Goal: Transaction & Acquisition: Purchase product/service

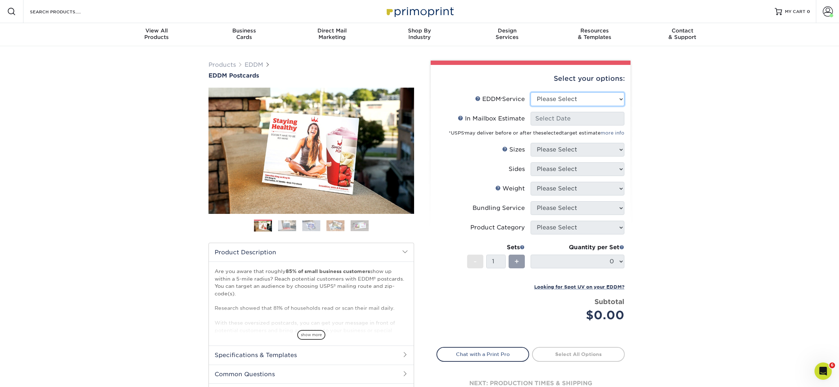
click at [544, 100] on select "Please Select Full Service Print Only" at bounding box center [578, 99] width 94 height 14
select select "full_service"
click at [531, 92] on select "Please Select Full Service Print Only" at bounding box center [578, 99] width 94 height 14
select select "-1"
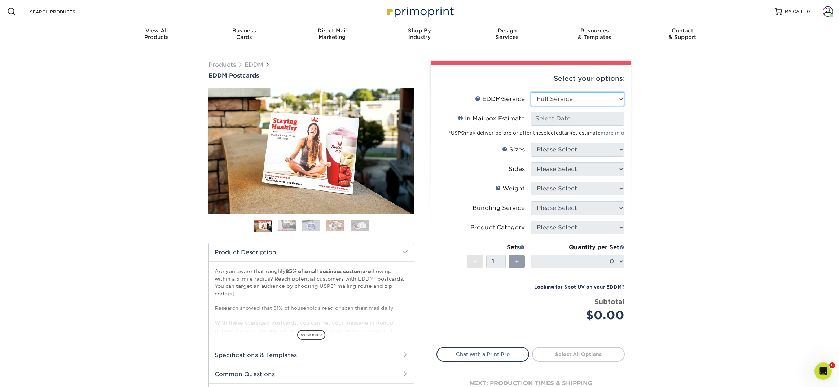
select select "-1"
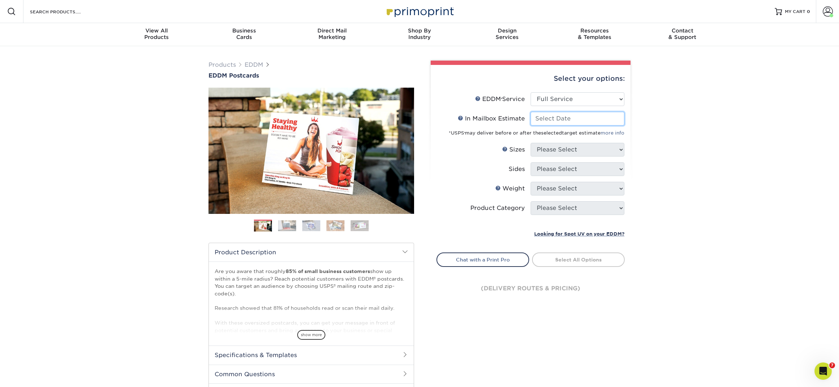
click at [544, 121] on input "In Mailbox Estimate Help In Mailbox Estimate" at bounding box center [578, 119] width 94 height 14
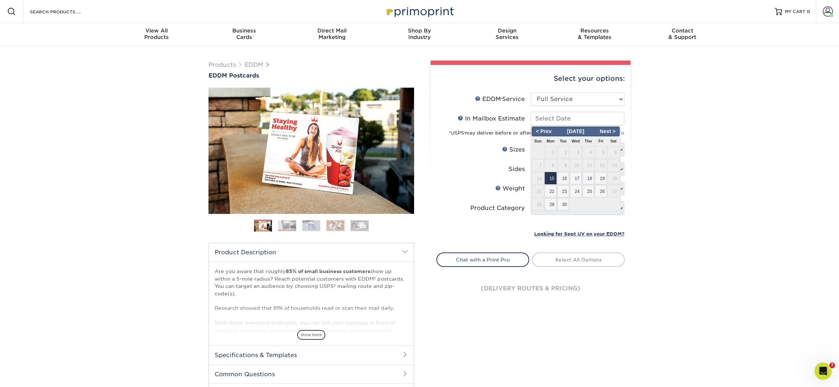
click at [551, 177] on span "15" at bounding box center [551, 178] width 12 height 12
type input "[DATE]"
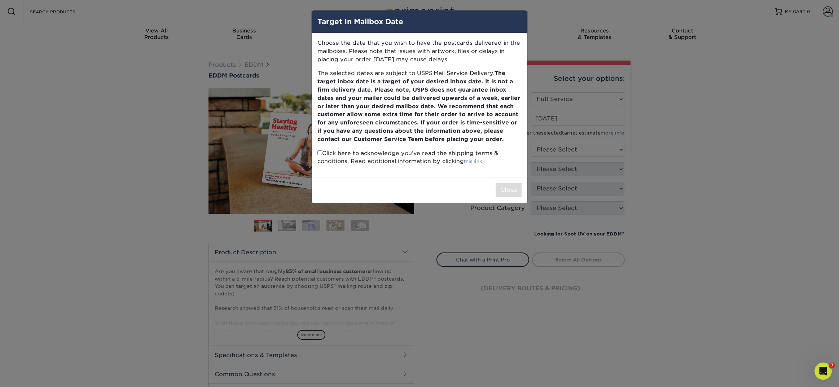
click at [318, 154] on input "checkbox" at bounding box center [319, 152] width 5 height 5
checkbox input "true"
click at [509, 191] on button "Close" at bounding box center [509, 190] width 26 height 14
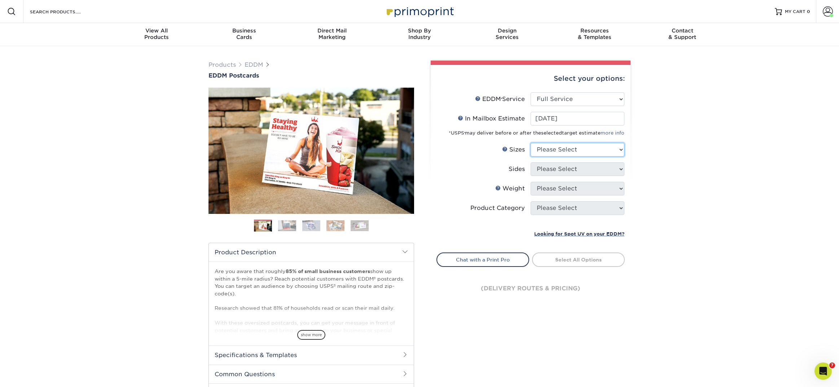
click at [551, 145] on select "Please Select 4.5" x 12" 6" x 12" 6.5" x 8" 6.5" x 9" 6.5" x 12" 7" x 8.5" 8" x…" at bounding box center [578, 150] width 94 height 14
select select "6.50x8.00"
click at [531, 143] on select "Please Select 4.5" x 12" 6" x 12" 6.5" x 8" 6.5" x 9" 6.5" x 12" 7" x 8.5" 8" x…" at bounding box center [578, 150] width 94 height 14
click at [553, 168] on select "Please Select Print Both Sides Print Front Only" at bounding box center [578, 169] width 94 height 14
select select "13abbda7-1d64-4f25-8bb2-c179b224825d"
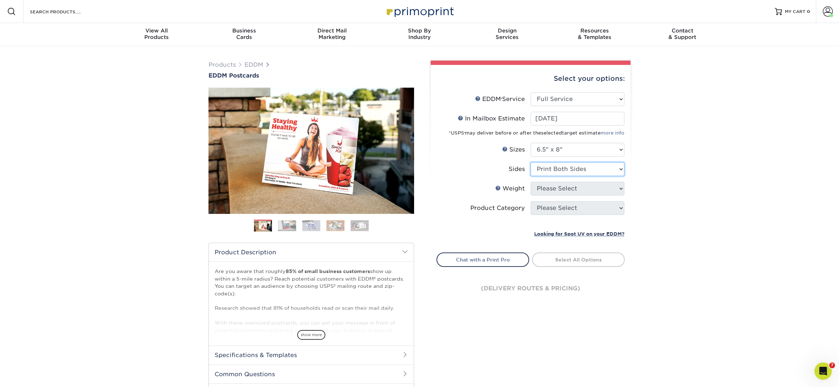
click at [531, 162] on select "Please Select Print Both Sides Print Front Only" at bounding box center [578, 169] width 94 height 14
click at [553, 187] on select "Please Select 16PT 14PT" at bounding box center [578, 189] width 94 height 14
select select "16PT"
click at [531, 182] on select "Please Select 16PT 14PT" at bounding box center [578, 189] width 94 height 14
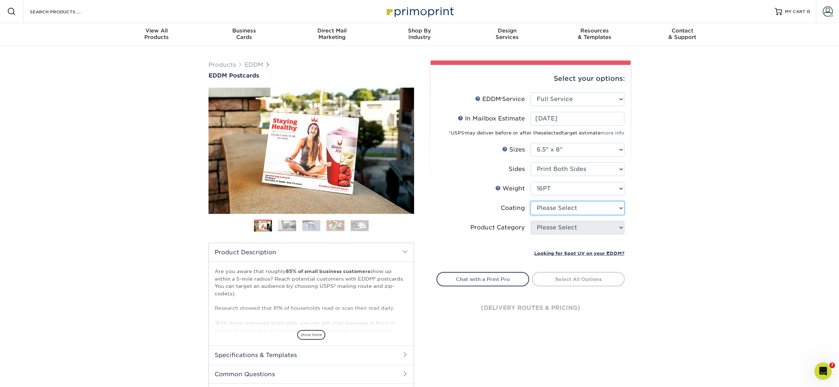
click at [546, 209] on select at bounding box center [578, 208] width 94 height 14
select select "121bb7b5-3b4d-429f-bd8d-bbf80e953313"
click at [531, 201] on select at bounding box center [578, 208] width 94 height 14
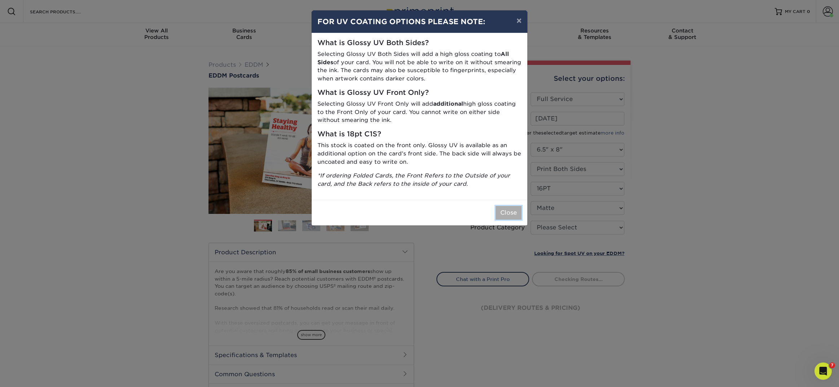
click at [509, 213] on button "Close" at bounding box center [509, 213] width 26 height 14
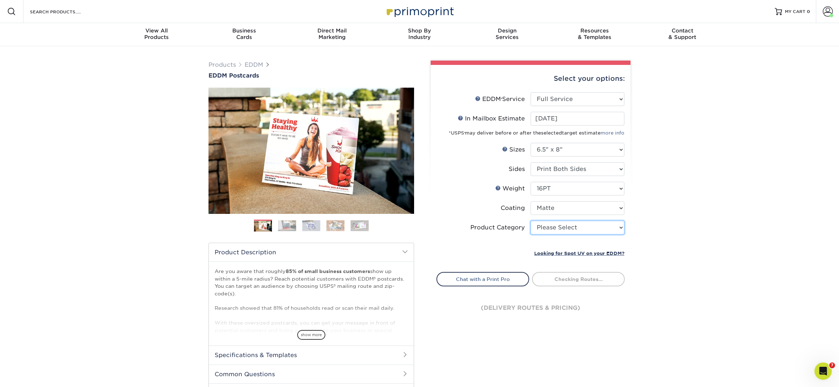
click at [536, 227] on select "Please Select Postcards" at bounding box center [578, 228] width 94 height 14
select select "9b7272e0-d6c8-4c3c-8e97-d3a1bcdab858"
click at [531, 221] on select "Please Select Postcards" at bounding box center [578, 228] width 94 height 14
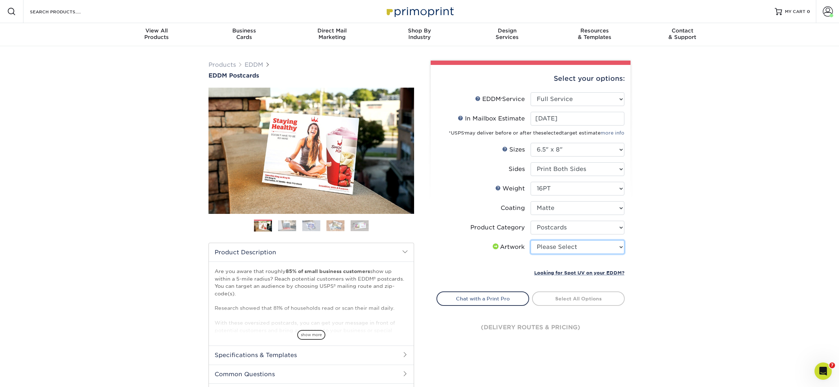
click at [583, 251] on select "Please Select I will upload files I need a design - $150" at bounding box center [578, 247] width 94 height 14
select select "upload"
click at [531, 240] on select "Please Select I will upload files I need a design - $150" at bounding box center [578, 247] width 94 height 14
click at [573, 297] on link "Select Routes" at bounding box center [578, 297] width 93 height 13
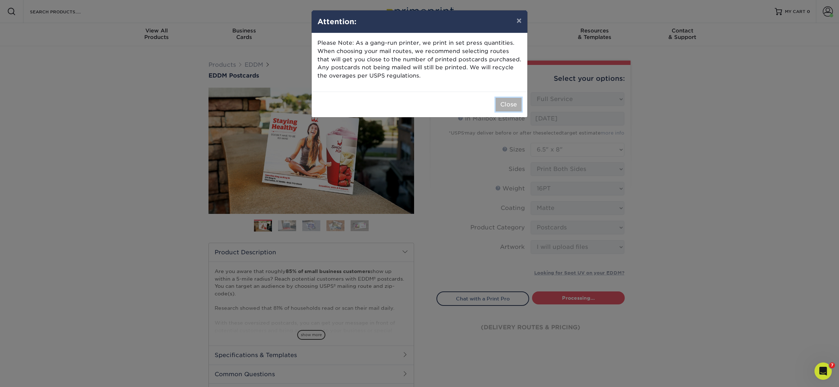
click at [516, 107] on button "Close" at bounding box center [509, 105] width 26 height 14
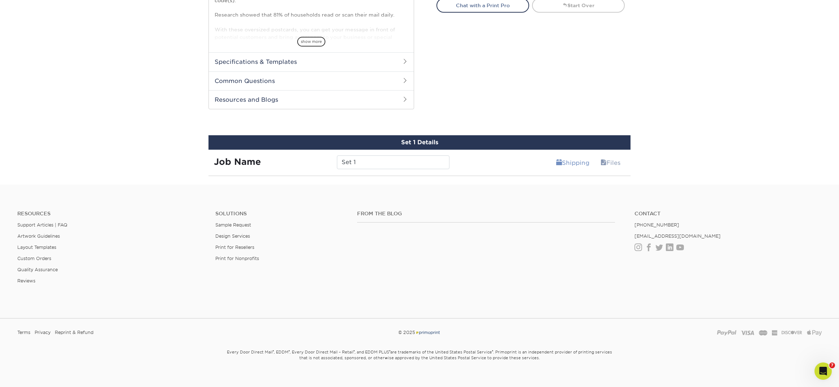
scroll to position [297, 0]
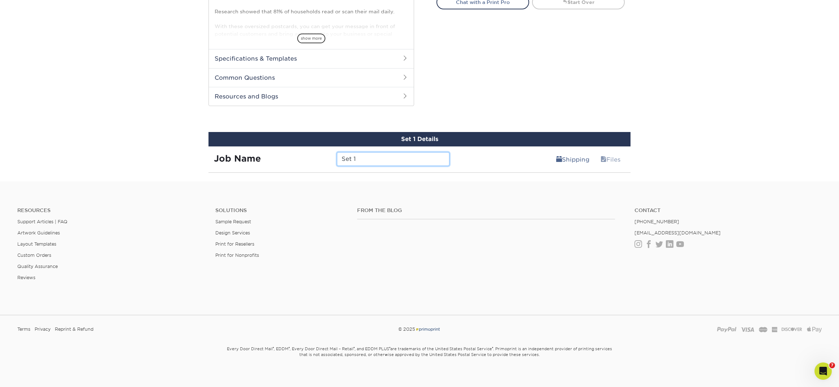
click at [361, 156] on input "Set 1" at bounding box center [393, 159] width 112 height 14
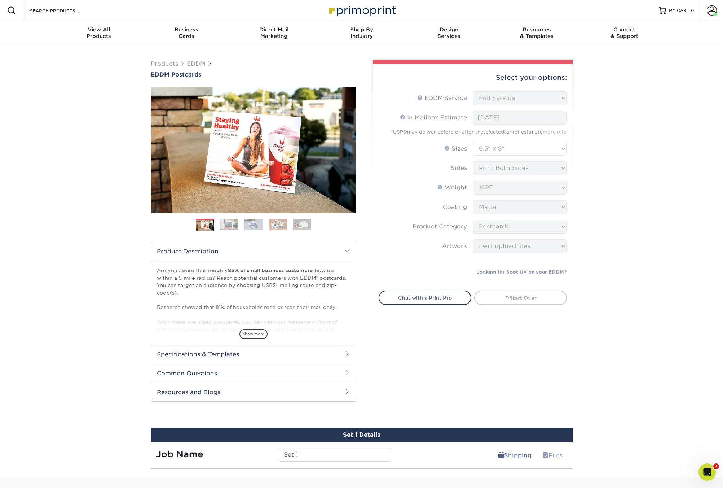
scroll to position [0, 0]
